Goal: Information Seeking & Learning: Learn about a topic

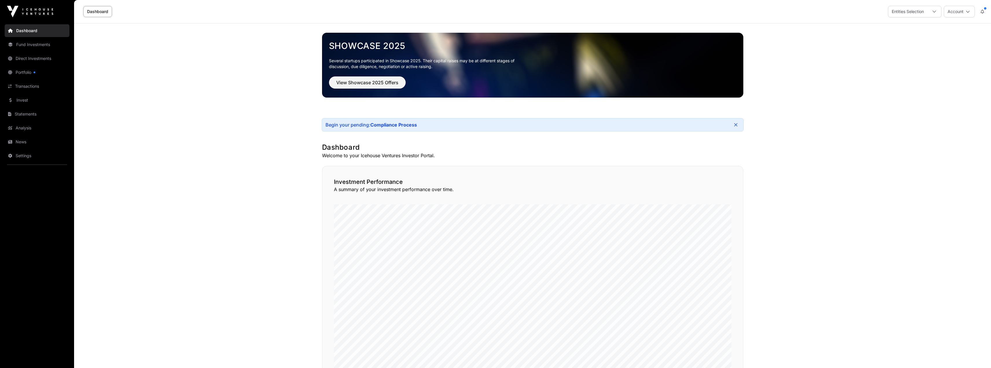
click at [25, 74] on link "Portfolio" at bounding box center [37, 72] width 65 height 13
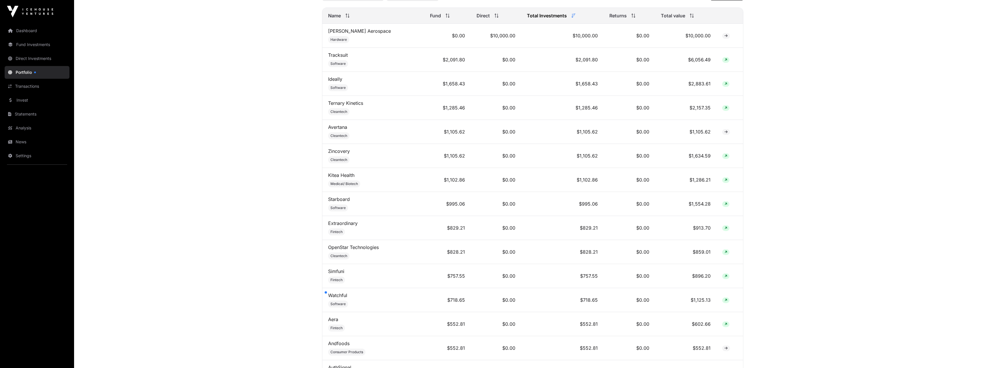
scroll to position [145, 0]
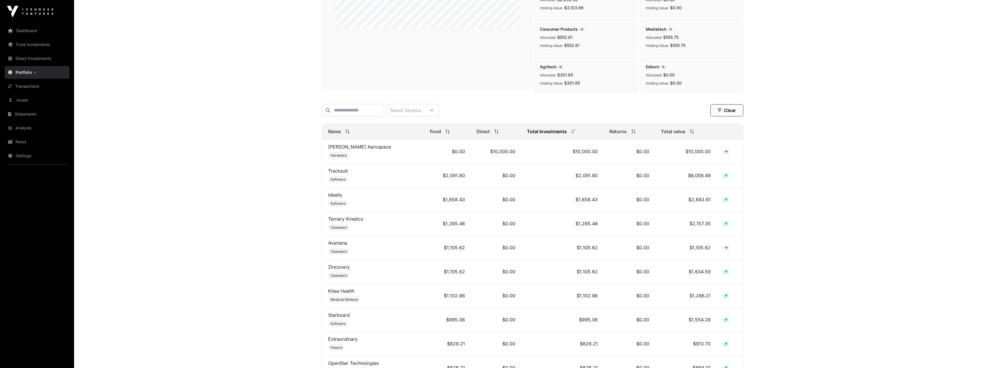
click at [337, 172] on link "Tracksuit" at bounding box center [338, 171] width 20 height 6
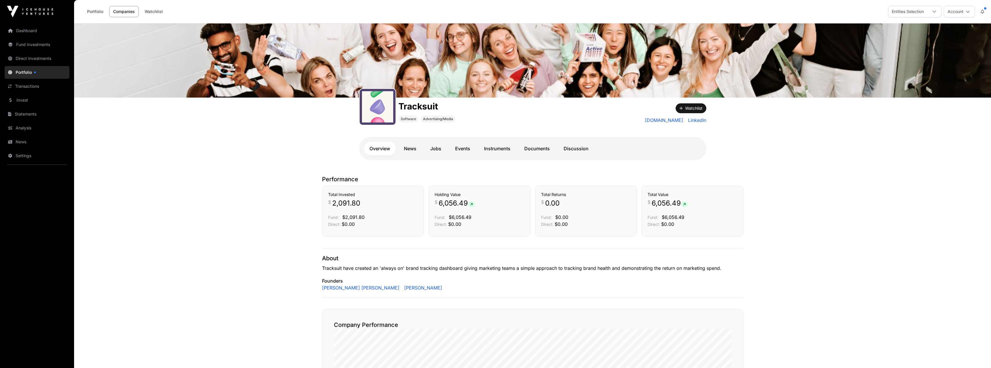
click at [410, 145] on link "News" at bounding box center [410, 148] width 24 height 14
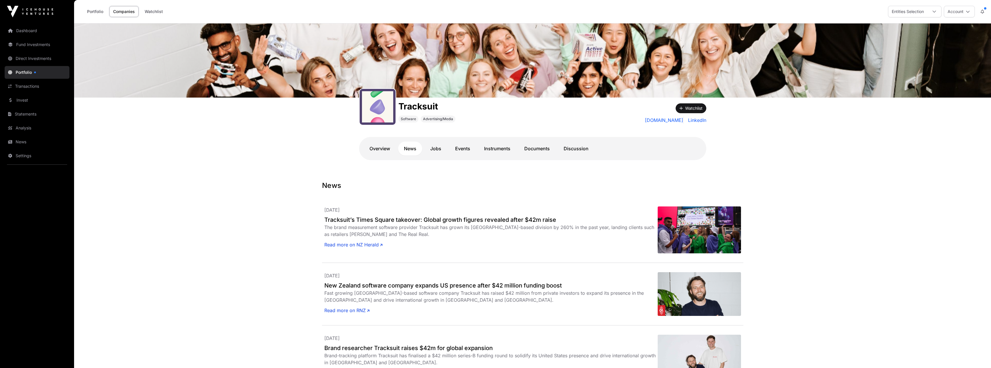
click at [434, 148] on link "Jobs" at bounding box center [435, 148] width 23 height 14
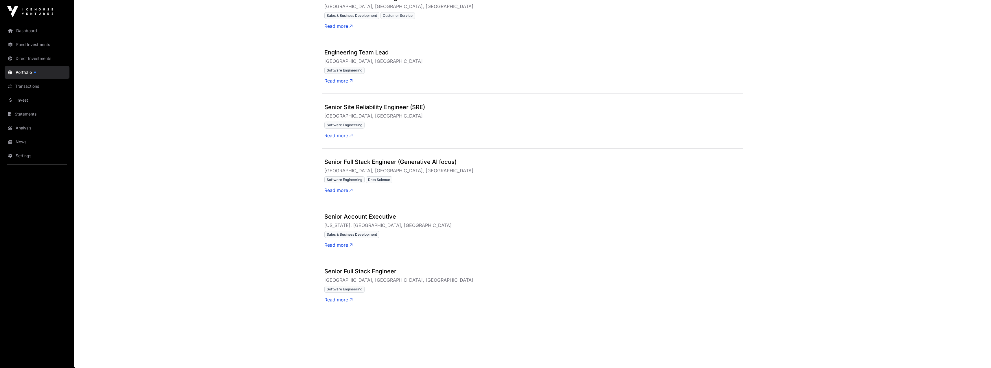
scroll to position [7, 0]
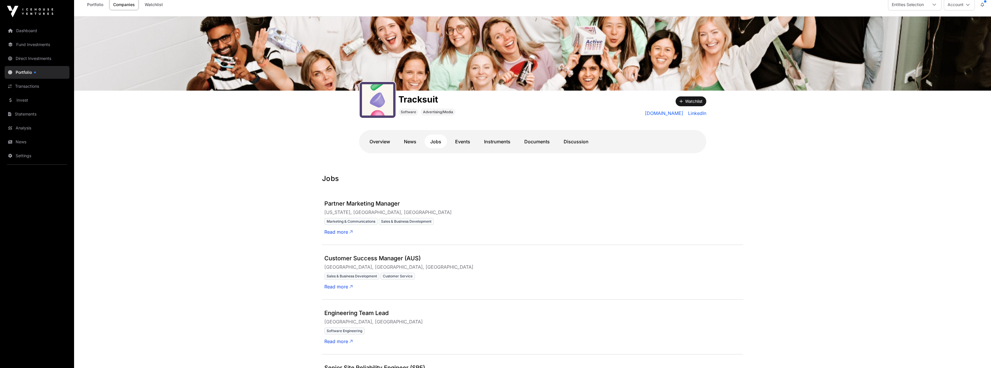
click at [464, 141] on link "Events" at bounding box center [462, 142] width 27 height 14
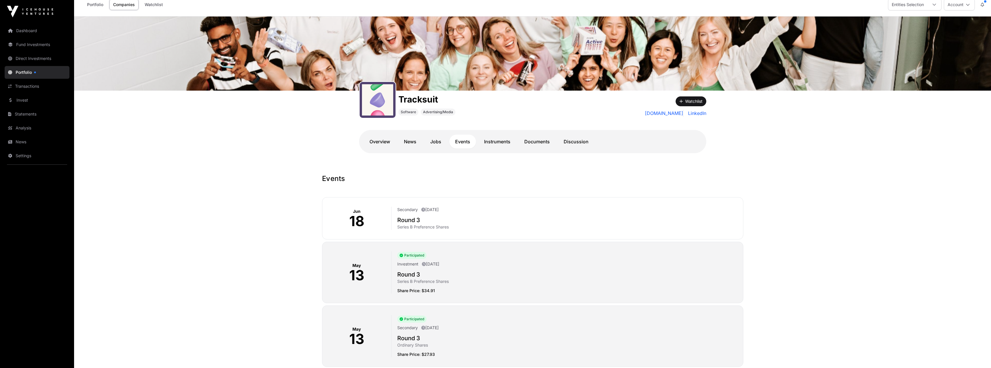
click at [519, 146] on nav "Overview News Jobs Events Instruments Documents Discussion" at bounding box center [533, 142] width 338 height 14
click at [524, 144] on link "Documents" at bounding box center [537, 142] width 37 height 14
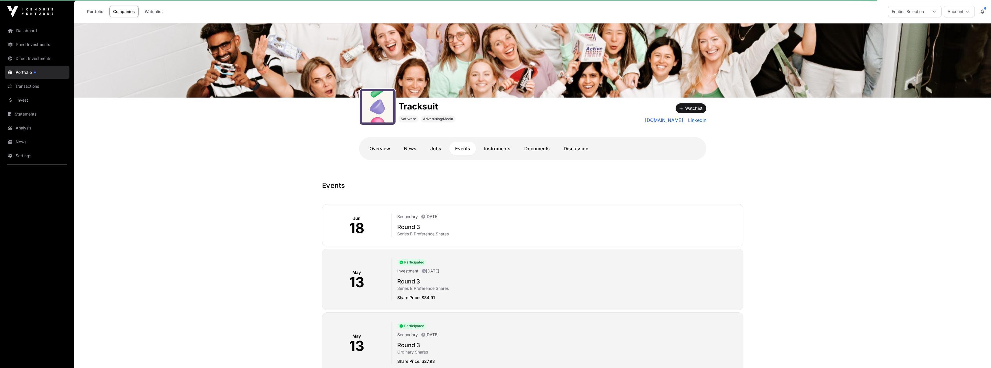
click at [535, 146] on link "Documents" at bounding box center [537, 148] width 37 height 14
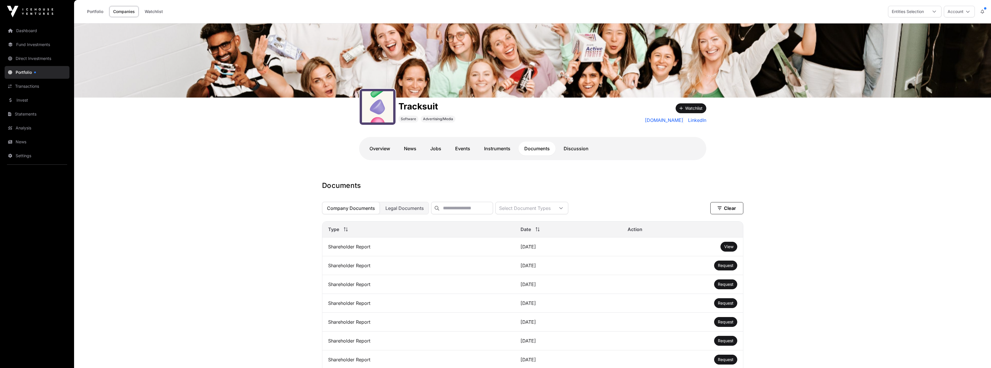
click at [728, 249] on span "View" at bounding box center [728, 246] width 9 height 5
